Goal: Find specific fact: Find specific fact

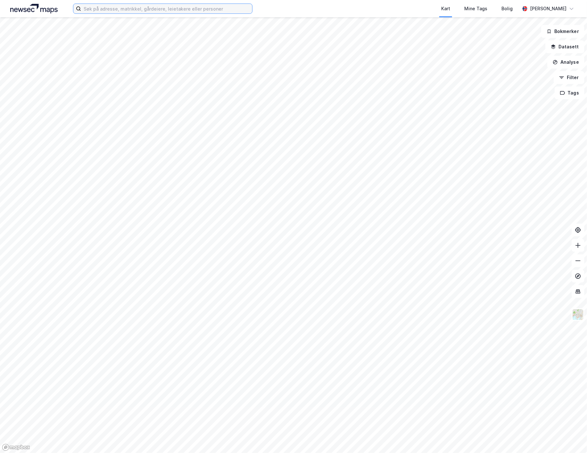
click at [106, 10] on input at bounding box center [166, 9] width 171 height 10
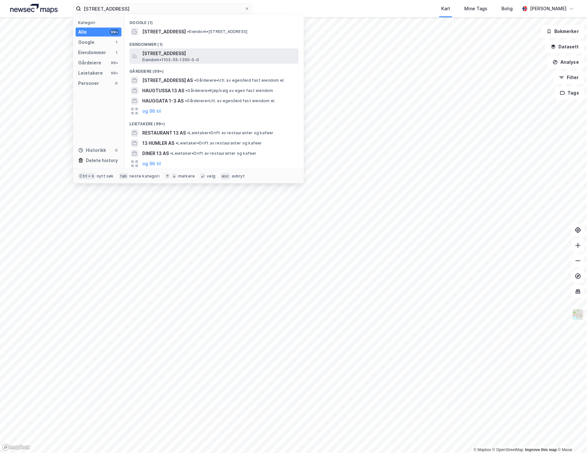
click at [172, 51] on span "[STREET_ADDRESS]" at bounding box center [219, 54] width 154 height 8
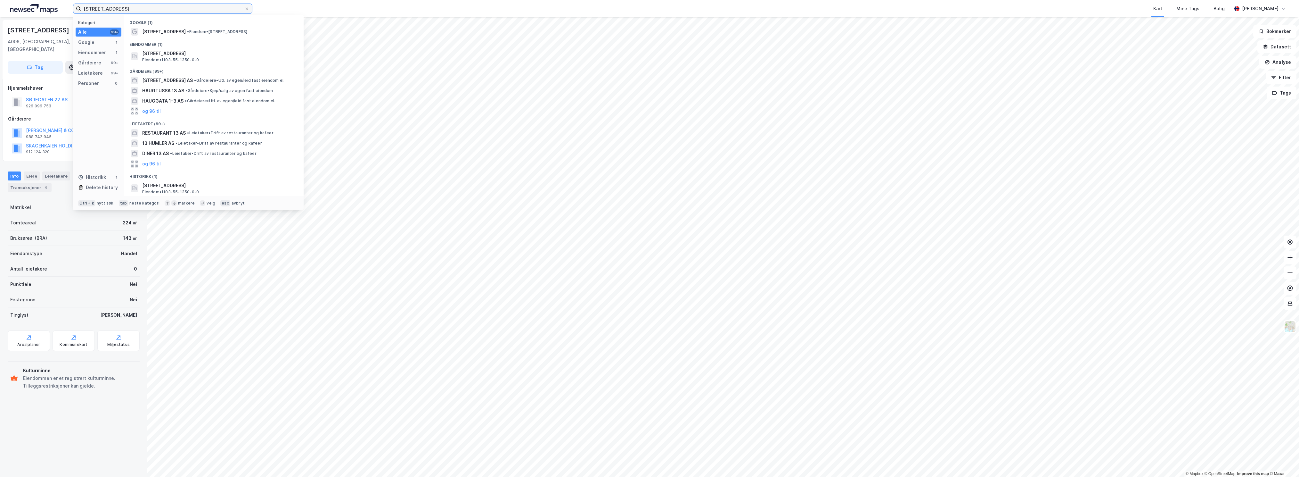
drag, startPoint x: 132, startPoint y: 11, endPoint x: 0, endPoint y: 12, distance: 132.3
click at [0, 12] on html "[STREET_ADDRESS] Kategori Alle 99+ Google 1 Eiendommer 1 Gårdeiere 99+ Leietake…" at bounding box center [649, 238] width 1299 height 477
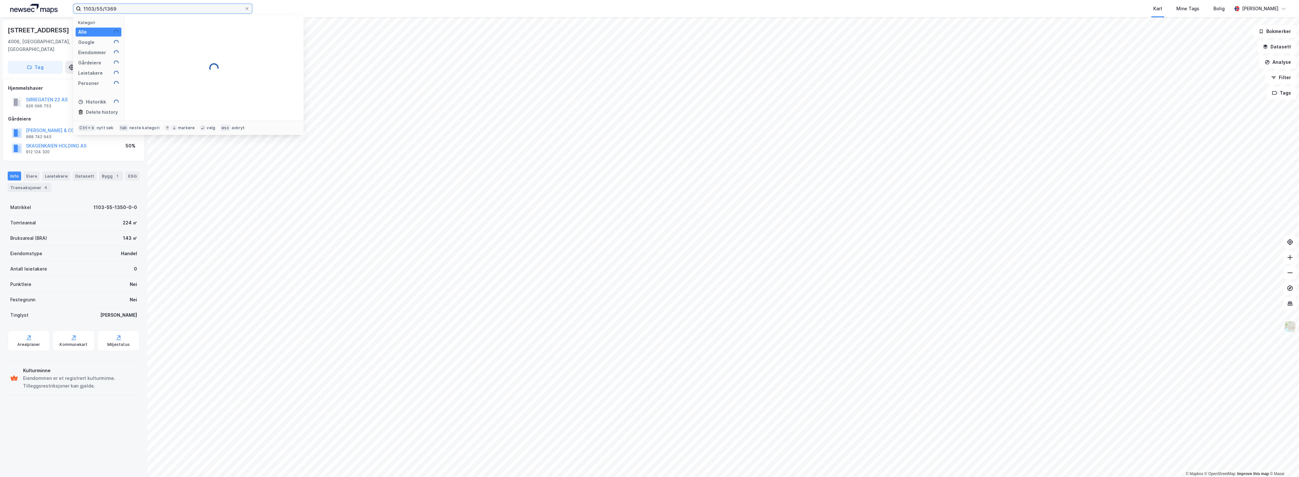
type input "1103/55/1369"
click at [152, 33] on span "[STREET_ADDRESS]" at bounding box center [219, 32] width 154 height 8
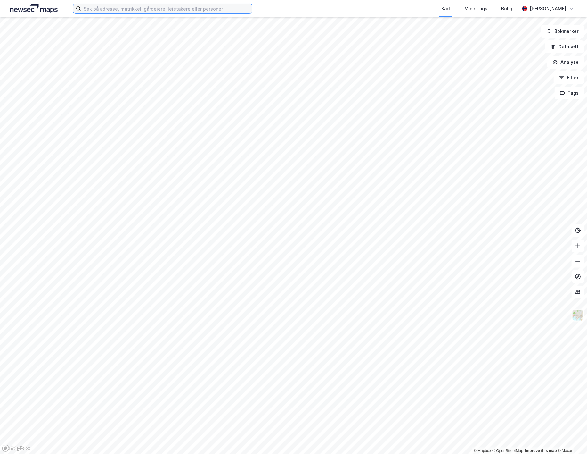
click at [187, 7] on input at bounding box center [166, 9] width 171 height 10
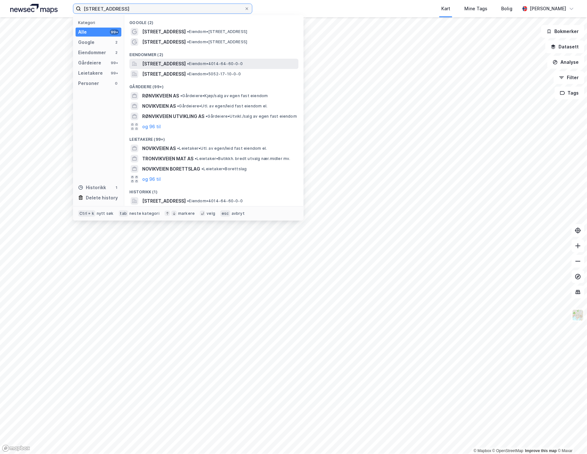
type input "frøvikveien 7"
click at [241, 63] on span "• Eiendom • 4014-64-60-0-0" at bounding box center [215, 63] width 56 height 5
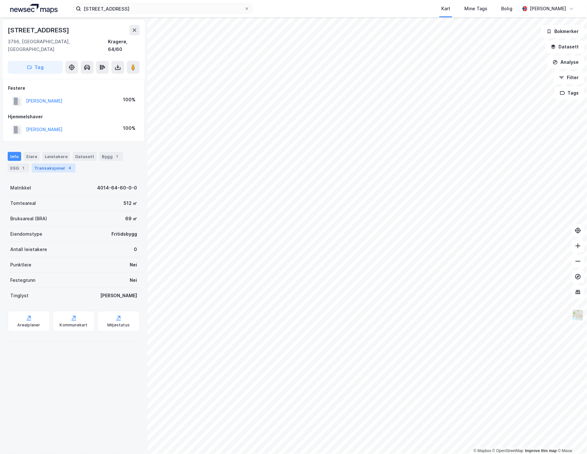
click at [67, 165] on div "4" at bounding box center [70, 168] width 6 height 6
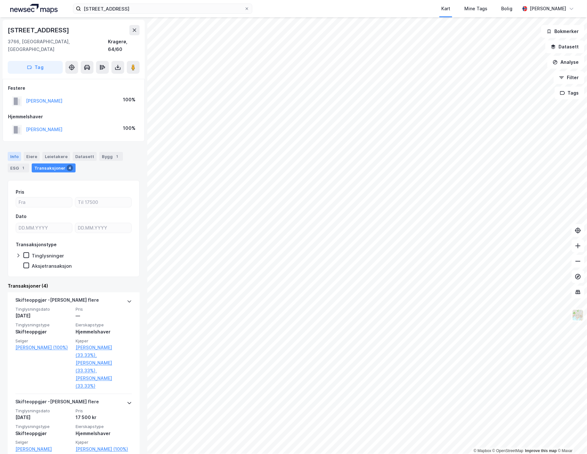
click at [11, 152] on div "Info" at bounding box center [14, 156] width 13 height 9
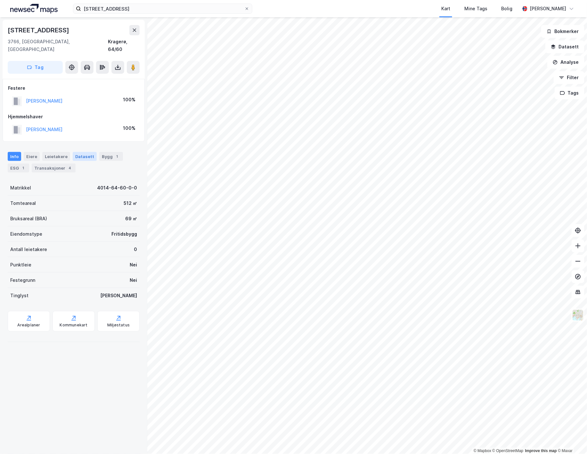
click at [81, 152] on div "Datasett" at bounding box center [85, 156] width 24 height 9
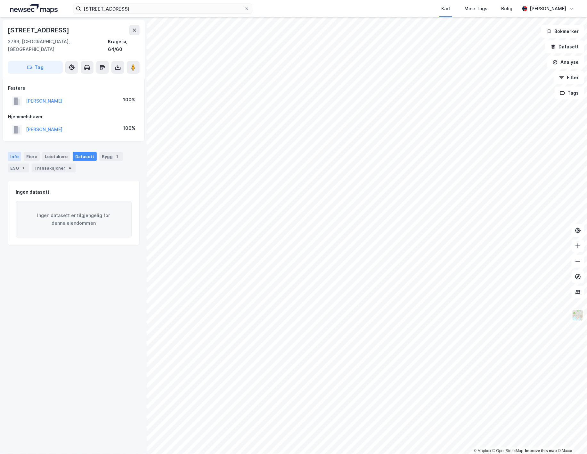
click at [9, 152] on div "Info" at bounding box center [14, 156] width 13 height 9
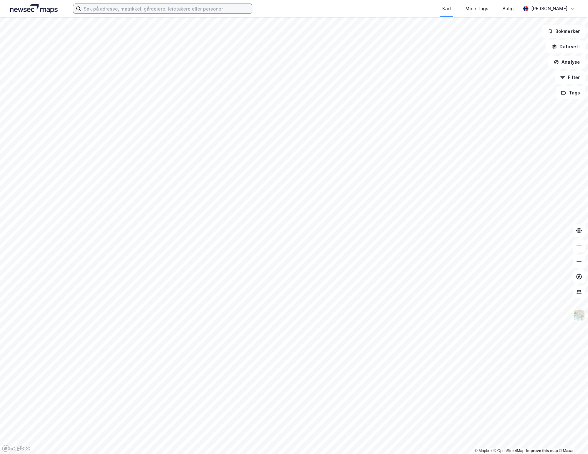
click at [97, 11] on input at bounding box center [166, 9] width 171 height 10
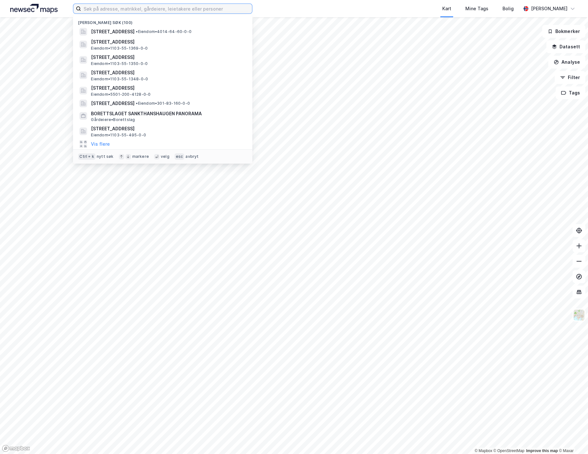
type input "L"
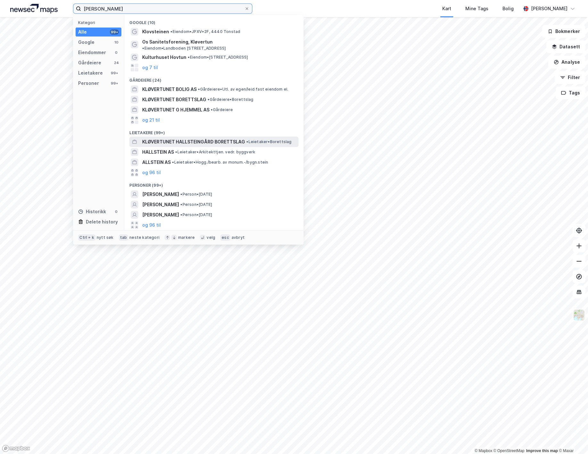
type input "[PERSON_NAME]"
click at [239, 138] on span "KLØVERTUNET HALLSTEINGÅRD BORETTSLAG" at bounding box center [193, 142] width 103 height 8
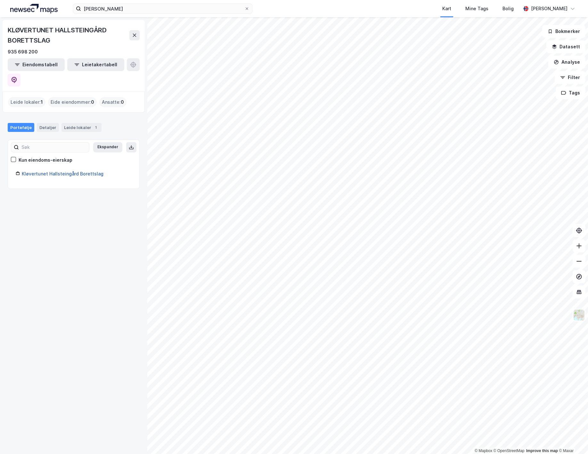
click at [77, 171] on link "Kløvertunet Hallsteingård Borettslag" at bounding box center [63, 173] width 82 height 5
drag, startPoint x: 50, startPoint y: 40, endPoint x: 8, endPoint y: 27, distance: 43.7
click at [8, 27] on div "KLØVERTUNET HALLSTEINGÅRD BORETTSLAG" at bounding box center [69, 35] width 122 height 21
drag, startPoint x: 39, startPoint y: 50, endPoint x: 6, endPoint y: 50, distance: 33.0
click at [6, 50] on div "KLØVERTUNET [GEOGRAPHIC_DATA] BORETTSLAG 935 698 200 Eiendomstabell Leietakerta…" at bounding box center [74, 56] width 142 height 72
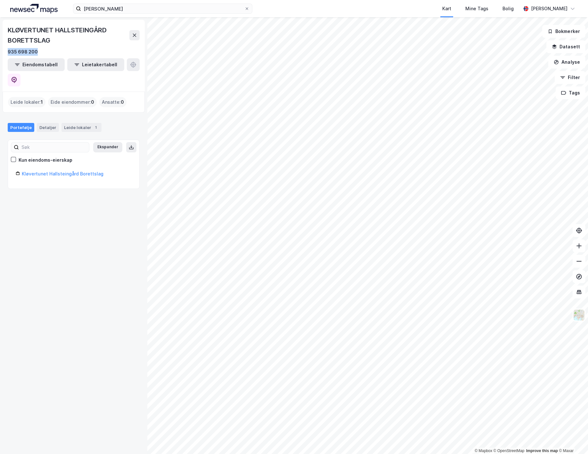
copy div "935 698 200"
click at [52, 48] on div "935 698 200" at bounding box center [74, 52] width 132 height 8
drag, startPoint x: 41, startPoint y: 51, endPoint x: 3, endPoint y: 52, distance: 38.1
click at [3, 52] on div "KLØVERTUNET HALLSTEINGÅRD BORETTSLAG 935 698 200 Eiendomstabell Leietakertabell" at bounding box center [74, 56] width 142 height 72
copy div "935 698 200"
